Goal: Transaction & Acquisition: Purchase product/service

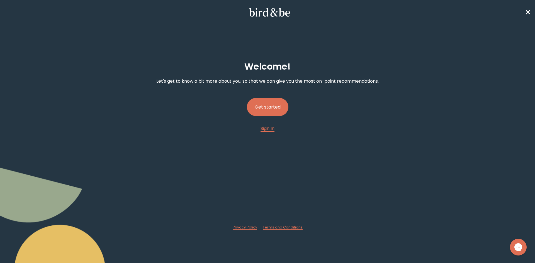
click at [271, 109] on button "Get started" at bounding box center [268, 107] width 42 height 18
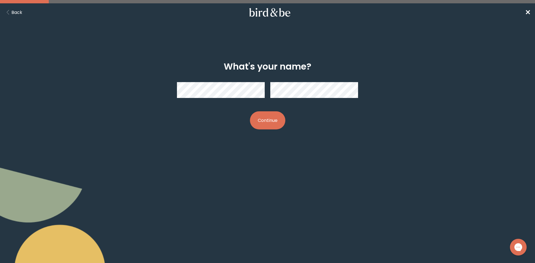
click at [278, 115] on button "Continue" at bounding box center [267, 120] width 35 height 18
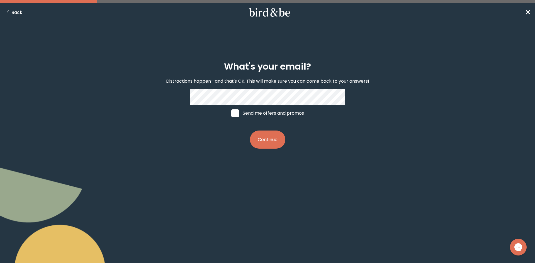
click at [238, 112] on span at bounding box center [235, 113] width 8 height 8
click at [231, 113] on input "Send me offers and promos" at bounding box center [231, 113] width 0 height 0
checkbox input "true"
click at [270, 138] on button "Continue" at bounding box center [267, 140] width 35 height 18
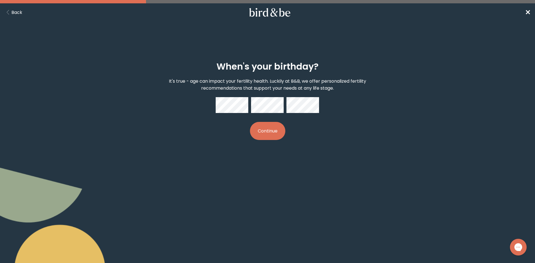
click at [272, 133] on button "Continue" at bounding box center [267, 131] width 35 height 18
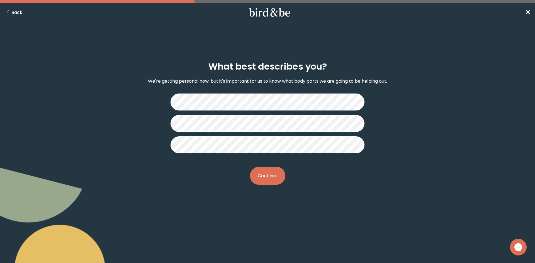
click at [10, 13] on icon "Back Button" at bounding box center [7, 12] width 7 height 5
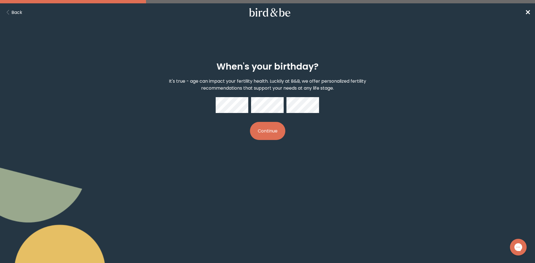
click at [268, 131] on button "Continue" at bounding box center [267, 131] width 35 height 18
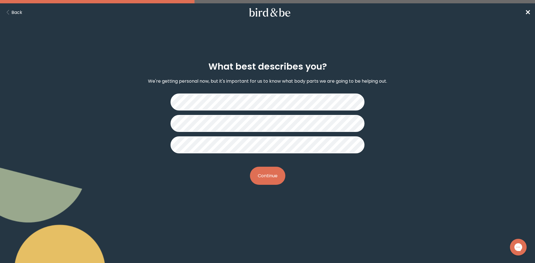
click at [271, 177] on button "Continue" at bounding box center [267, 176] width 35 height 18
click at [266, 177] on button "Continue" at bounding box center [267, 176] width 35 height 18
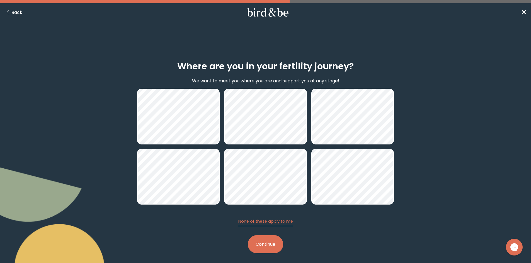
click at [266, 241] on button "Continue" at bounding box center [265, 244] width 35 height 18
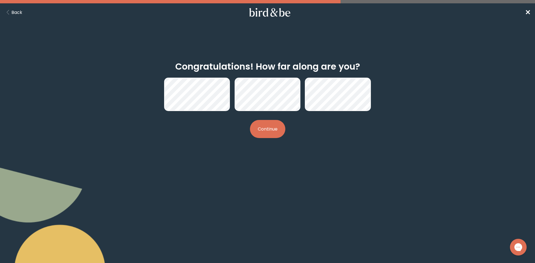
click at [271, 131] on button "Continue" at bounding box center [267, 129] width 35 height 18
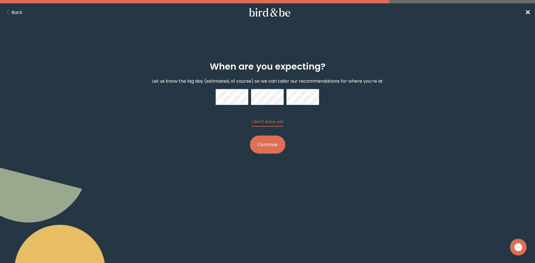
click at [270, 147] on button "Continue" at bounding box center [267, 145] width 35 height 18
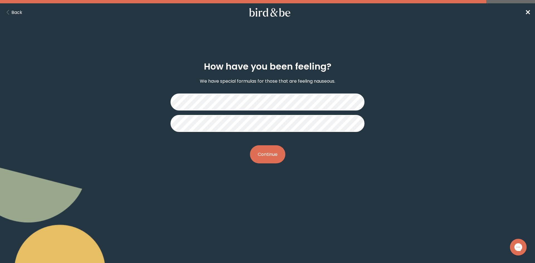
click at [260, 153] on button "Continue" at bounding box center [267, 154] width 35 height 18
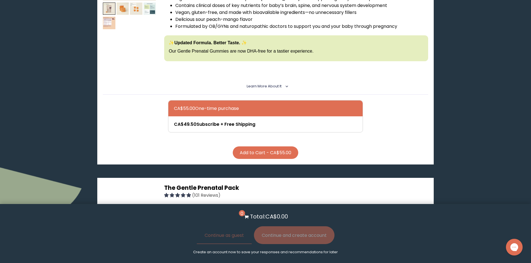
scroll to position [111, 0]
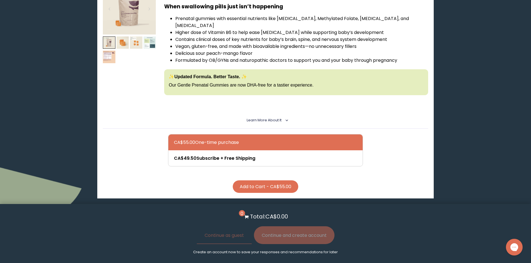
click at [224, 135] on div at bounding box center [271, 143] width 194 height 16
click at [174, 139] on input "CA$55.00 One-time purchase" at bounding box center [174, 139] width 0 height 0
click at [234, 151] on div at bounding box center [271, 158] width 194 height 16
click at [174, 155] on input "CA$49.50 Subscribe + Free Shipping" at bounding box center [174, 155] width 0 height 0
radio input "true"
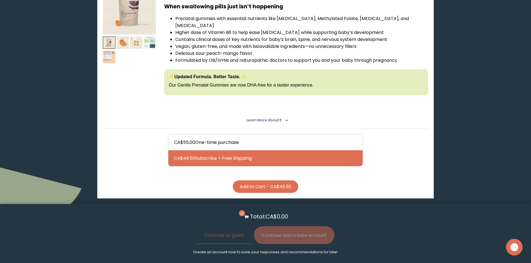
click at [273, 180] on button "Add to Cart - CA$49.50" at bounding box center [265, 186] width 65 height 13
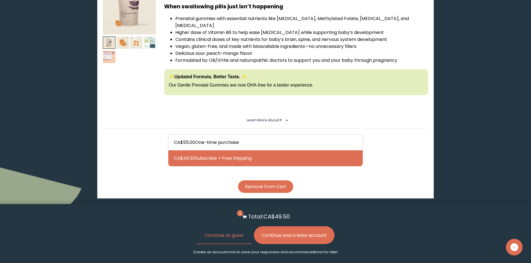
click at [291, 232] on button "Continue and create account" at bounding box center [294, 235] width 80 height 18
